Goal: Check status: Check status

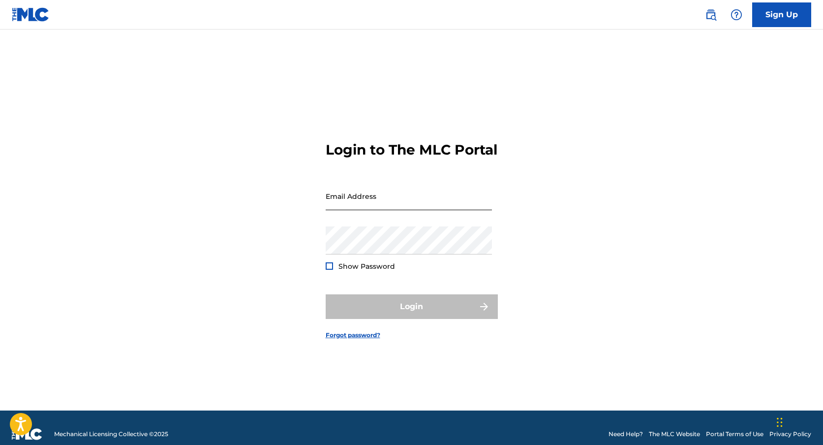
click at [408, 209] on input "Email Address" at bounding box center [409, 196] width 166 height 28
type input "[EMAIL_ADDRESS][DOMAIN_NAME]"
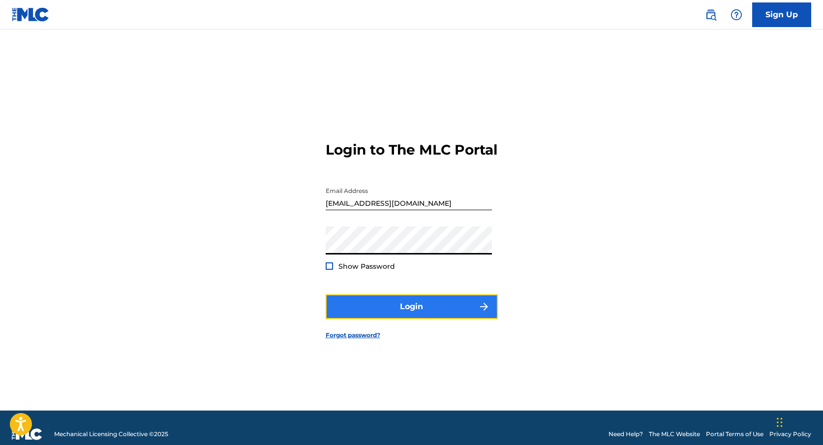
click at [376, 318] on button "Login" at bounding box center [412, 306] width 172 height 25
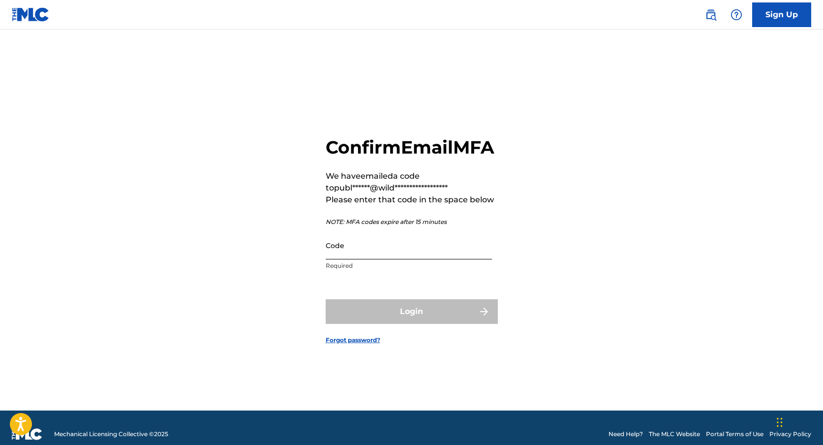
click at [396, 259] on input "Code" at bounding box center [409, 245] width 166 height 28
paste input "060686"
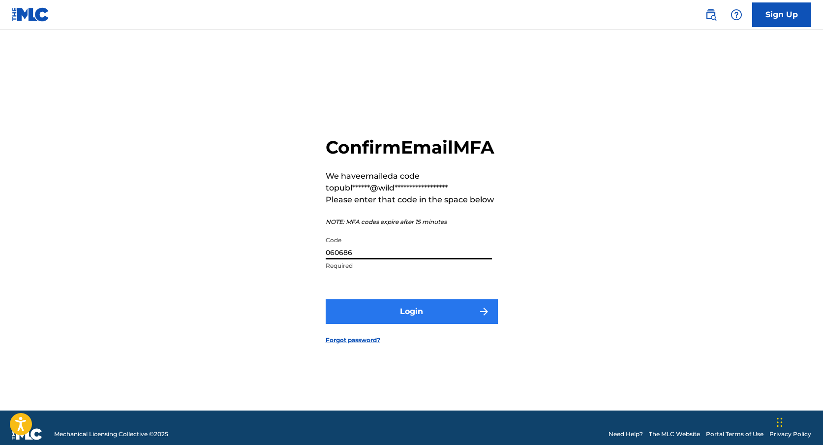
type input "060686"
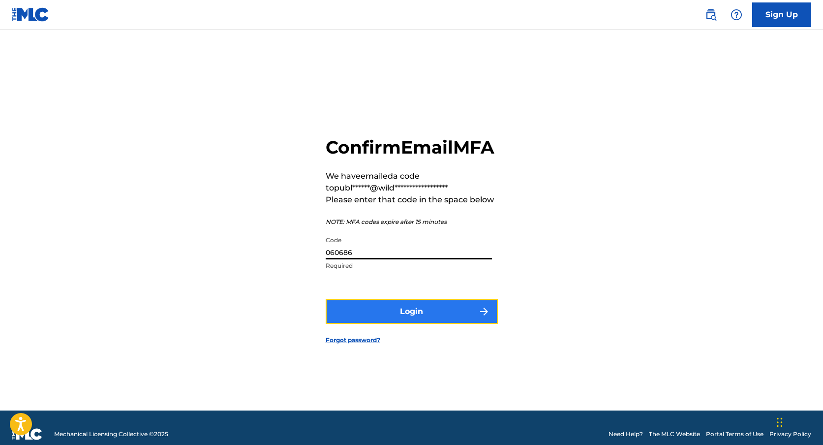
click at [384, 324] on button "Login" at bounding box center [412, 311] width 172 height 25
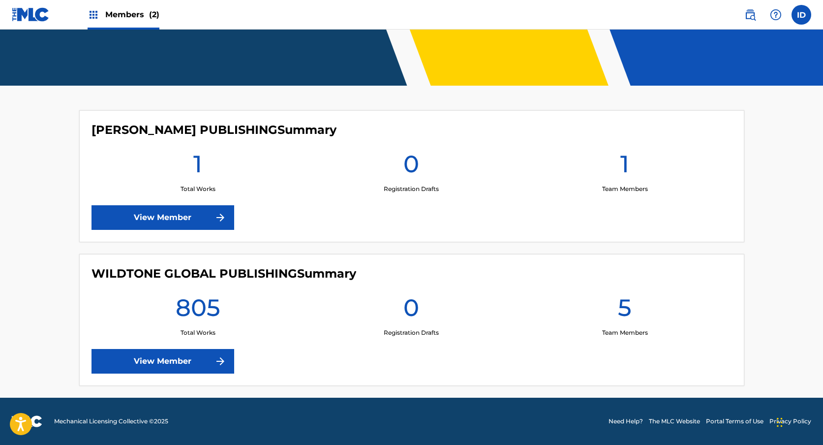
click at [192, 373] on div "WILDTONE GLOBAL PUBLISHING Summary 805 Total Works 0 Registration Drafts 5 Team…" at bounding box center [411, 320] width 665 height 132
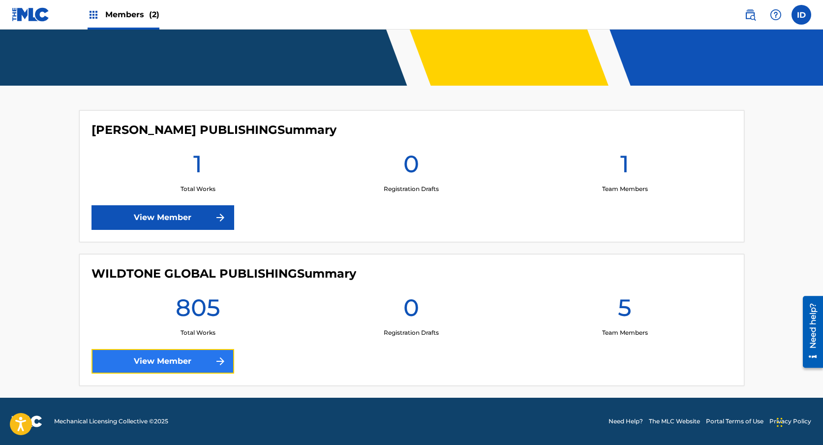
click at [199, 362] on link "View Member" at bounding box center [162, 361] width 143 height 25
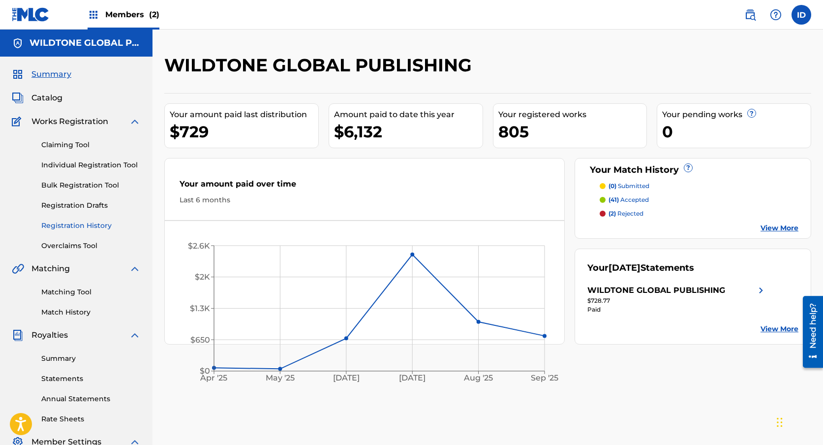
click at [63, 221] on link "Registration History" at bounding box center [90, 225] width 99 height 10
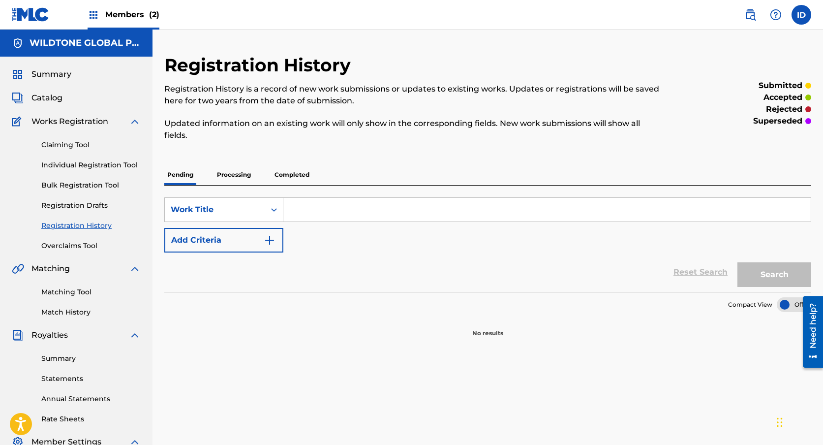
click at [240, 177] on p "Processing" at bounding box center [234, 174] width 40 height 21
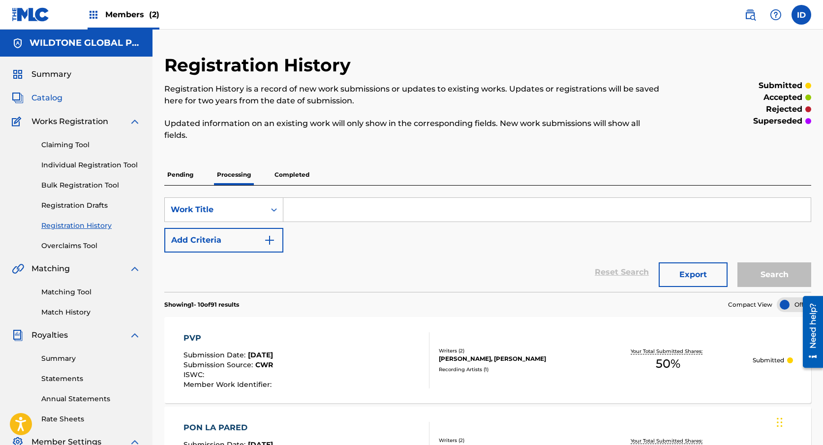
click at [52, 100] on span "Catalog" at bounding box center [46, 98] width 31 height 12
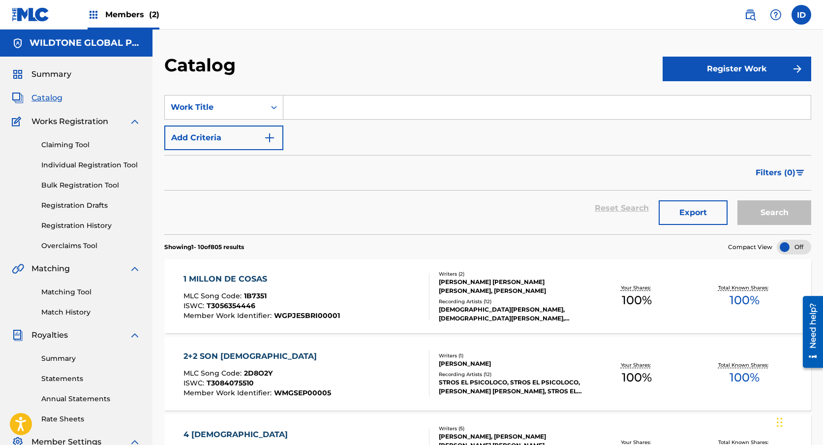
click at [329, 100] on input "Search Form" at bounding box center [546, 107] width 527 height 24
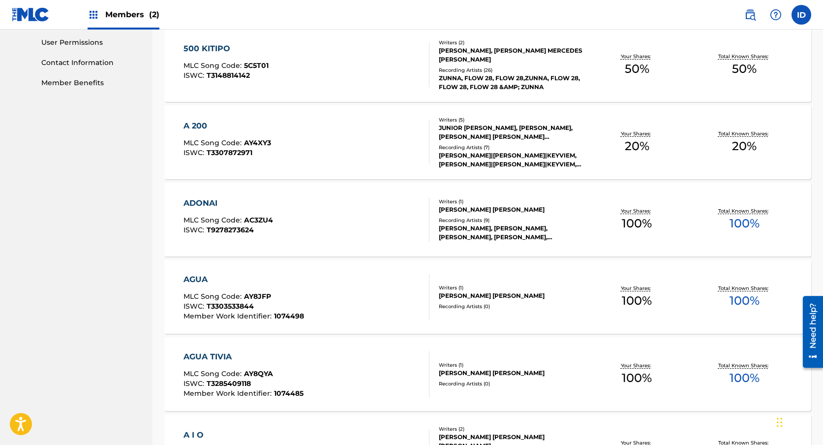
scroll to position [681, 0]
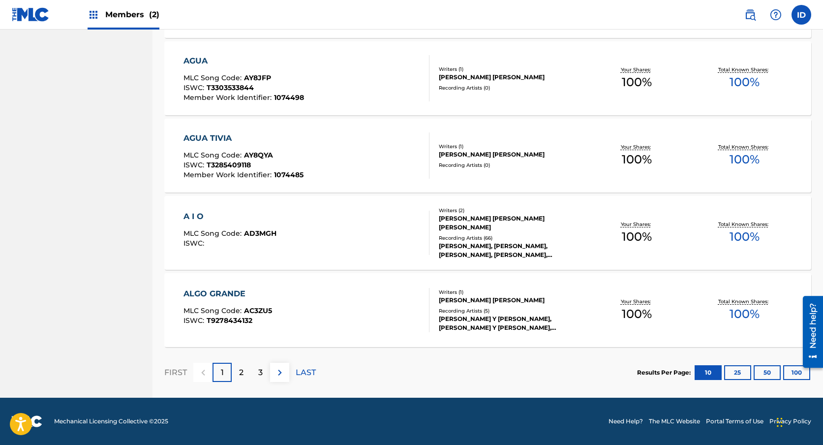
click at [338, 146] on div "AGUA TIVIA MLC Song Code : AY8QYA ISWC : T3285409118 Member Work Identifier : 1…" at bounding box center [306, 155] width 246 height 46
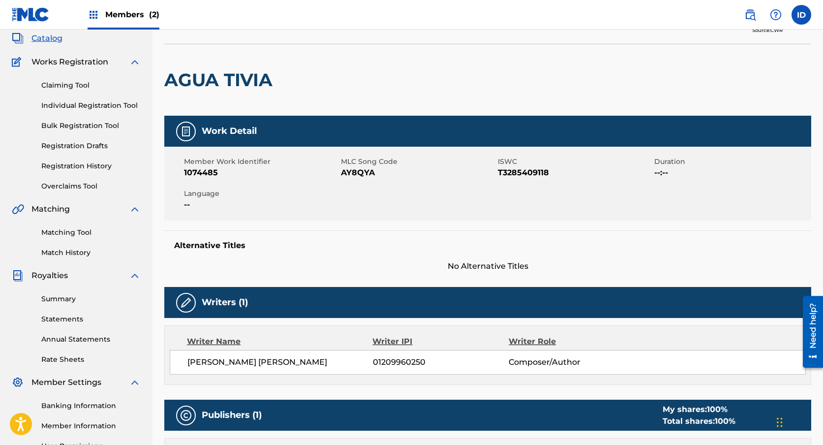
scroll to position [65, 0]
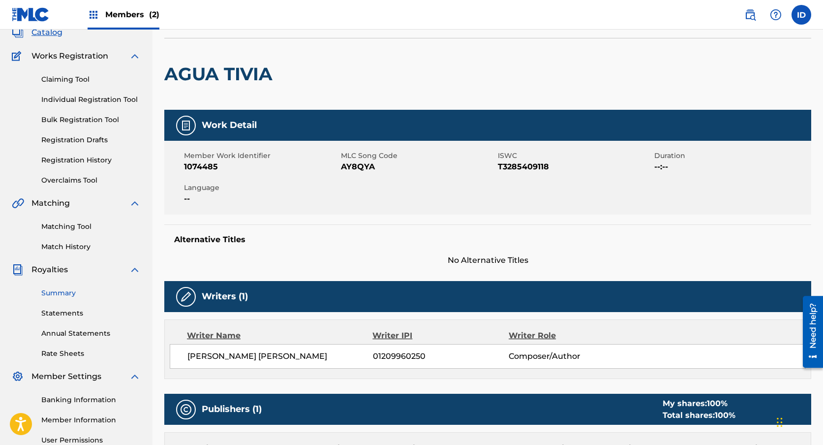
click at [67, 292] on link "Summary" at bounding box center [90, 293] width 99 height 10
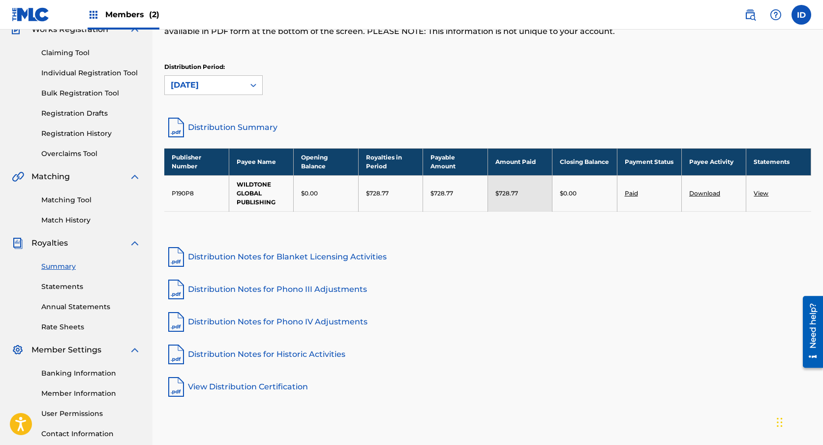
scroll to position [93, 0]
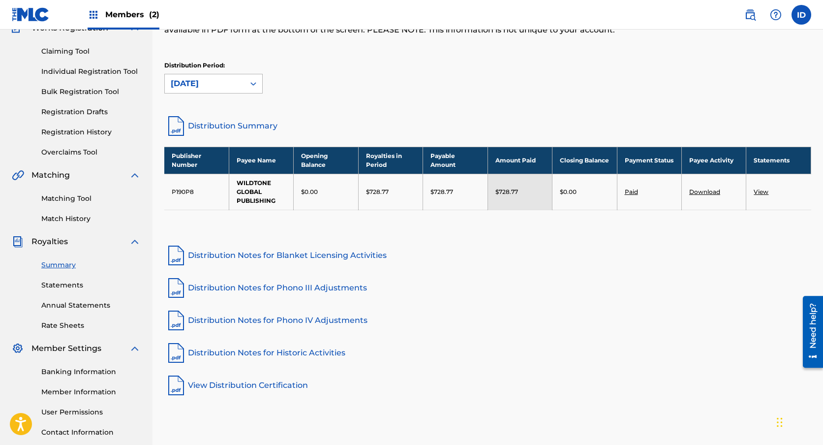
click at [228, 81] on div "[DATE]" at bounding box center [205, 84] width 68 height 12
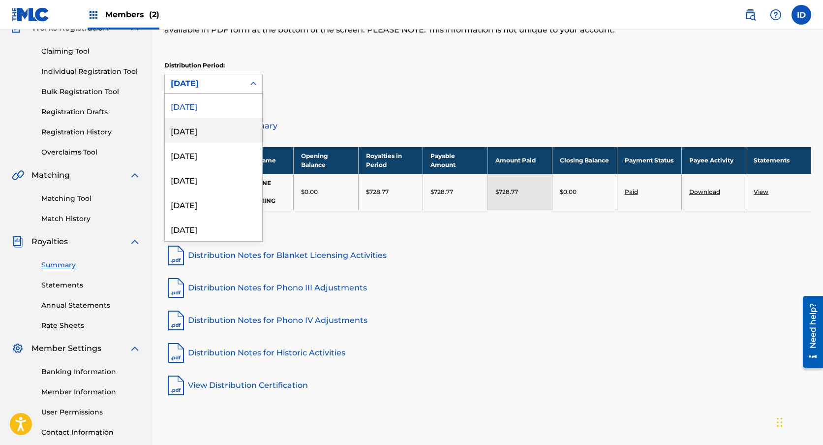
click at [215, 121] on div "[DATE]" at bounding box center [213, 130] width 97 height 25
